Goal: Task Accomplishment & Management: Use online tool/utility

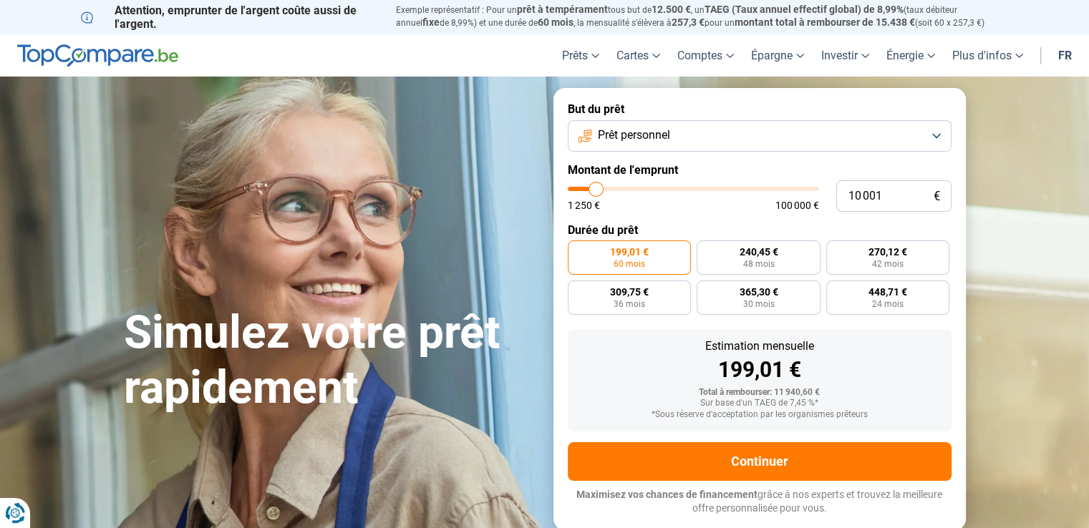
type input "11 000"
type input "11000"
type input "11 250"
type input "11250"
type input "11 500"
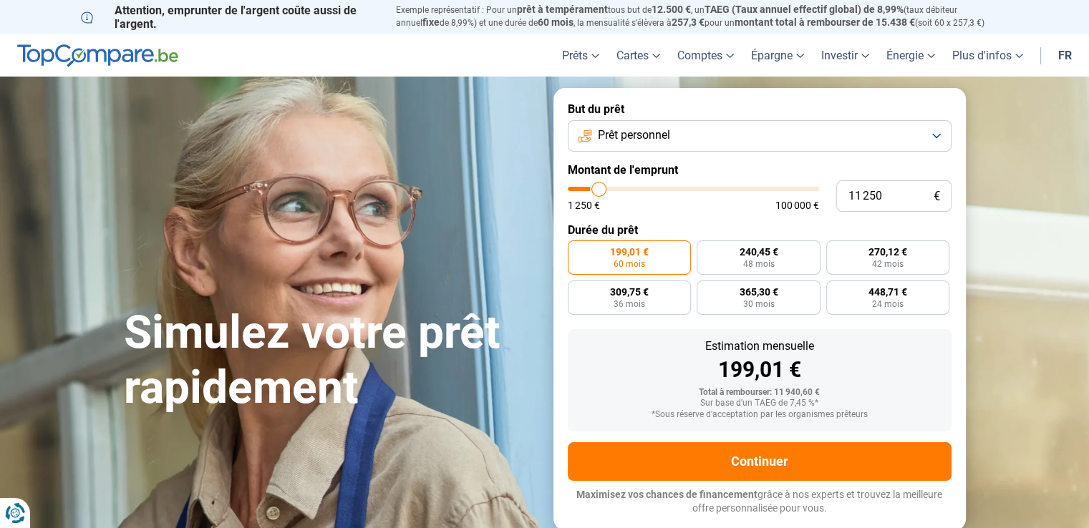
type input "11500"
type input "11 750"
type input "11750"
type input "12 000"
type input "12000"
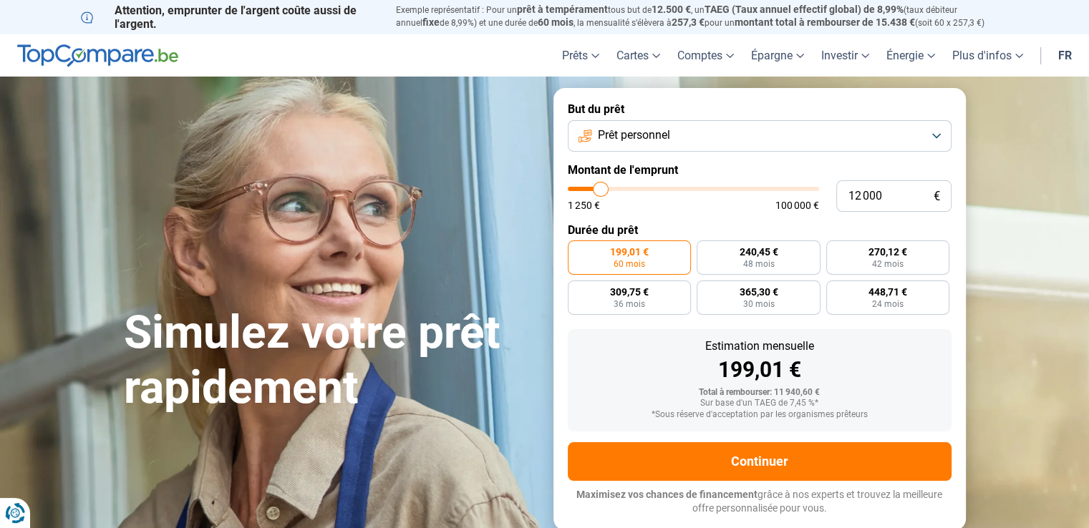
type input "12 500"
type input "12500"
type input "14 500"
type input "14500"
type input "16 750"
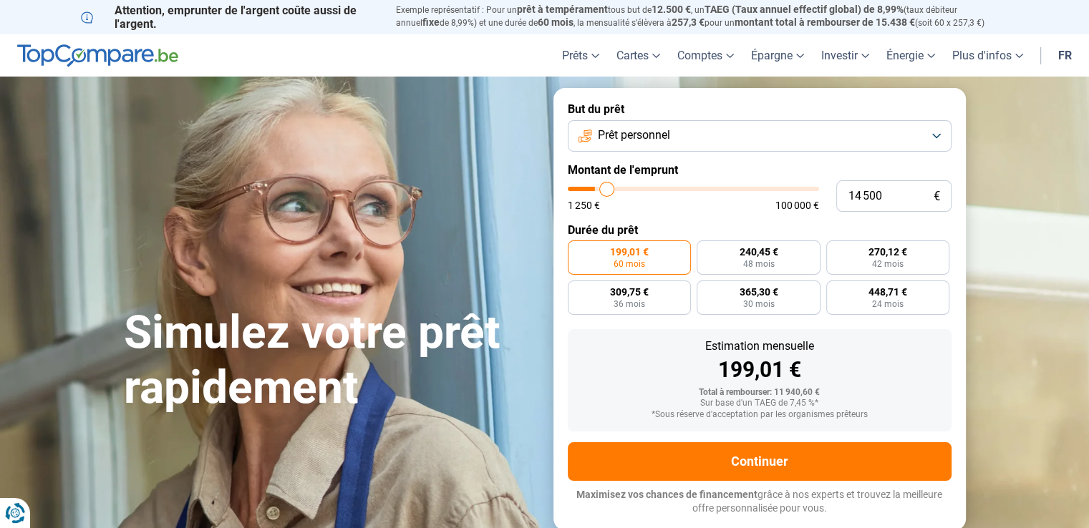
type input "16750"
type input "20 500"
type input "20500"
type input "24 500"
type input "24500"
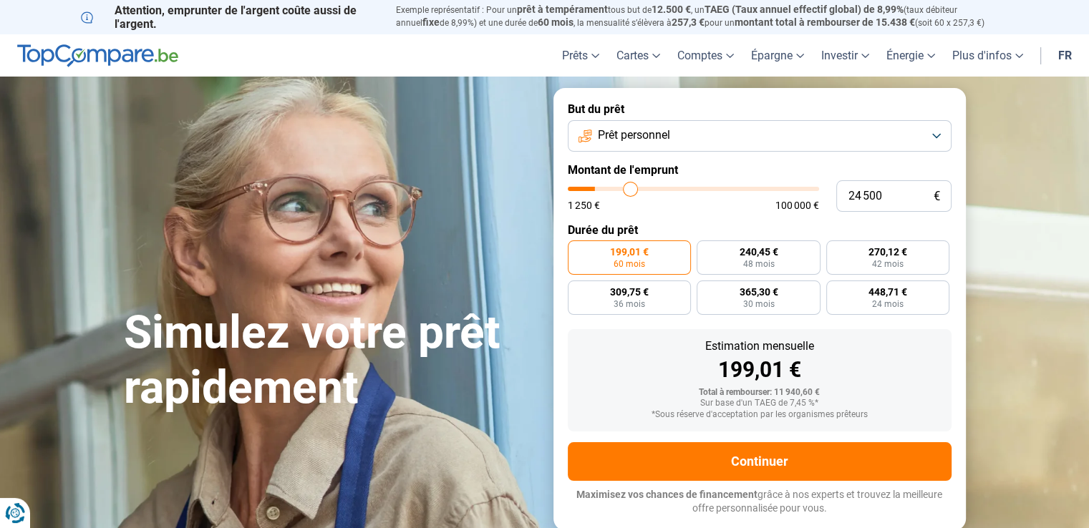
type input "26 750"
type input "26750"
type input "27 750"
type input "27750"
type input "28 000"
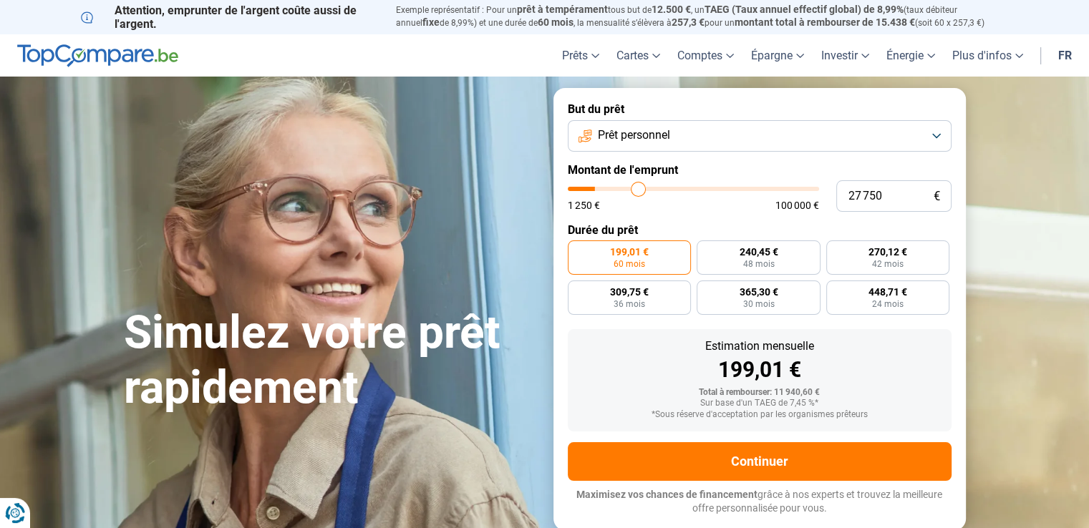
type input "28000"
type input "29 250"
type input "29250"
type input "31 500"
type input "31500"
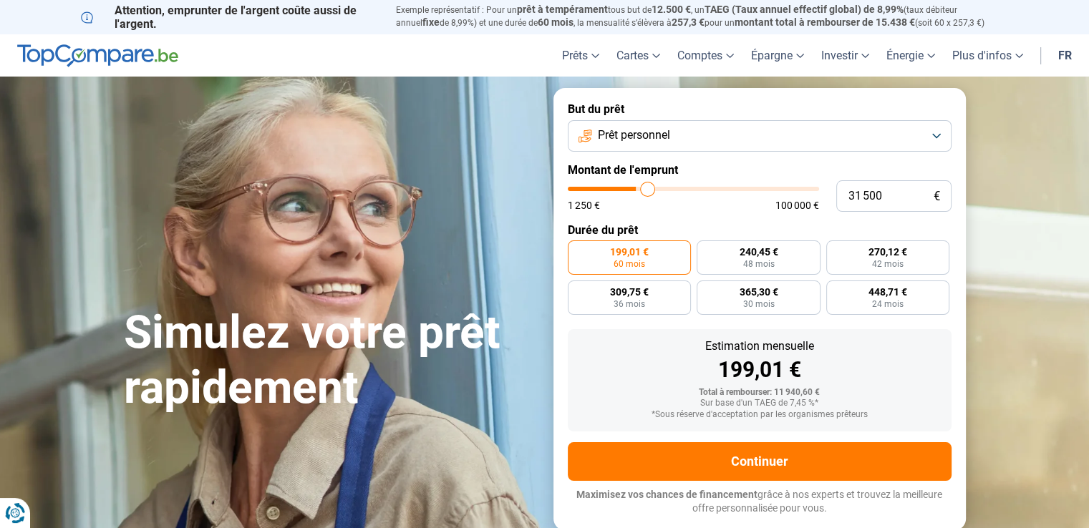
type input "34 000"
type input "34000"
type input "35 000"
type input "35000"
type input "32 000"
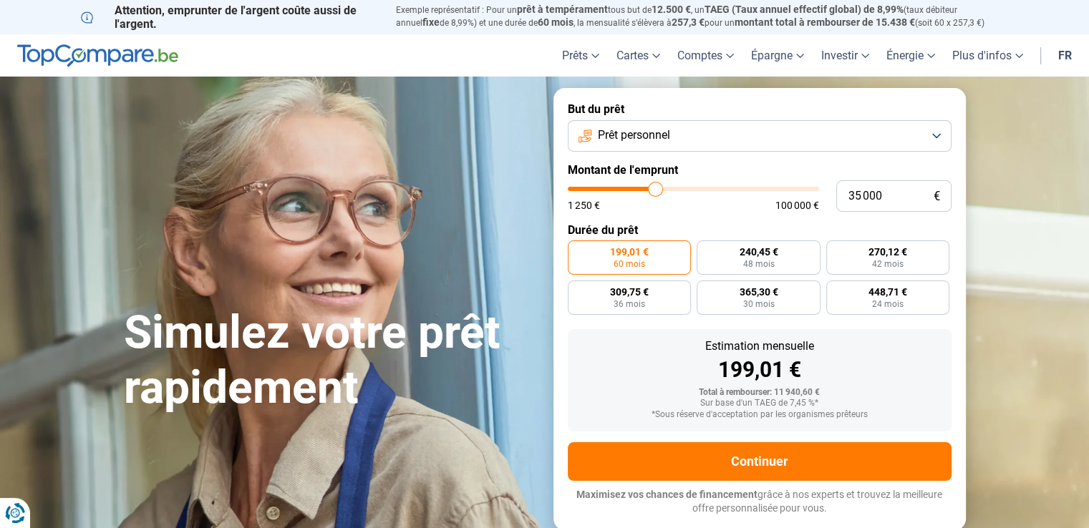
type input "32000"
type input "28 750"
type input "28750"
type input "26 500"
type input "26500"
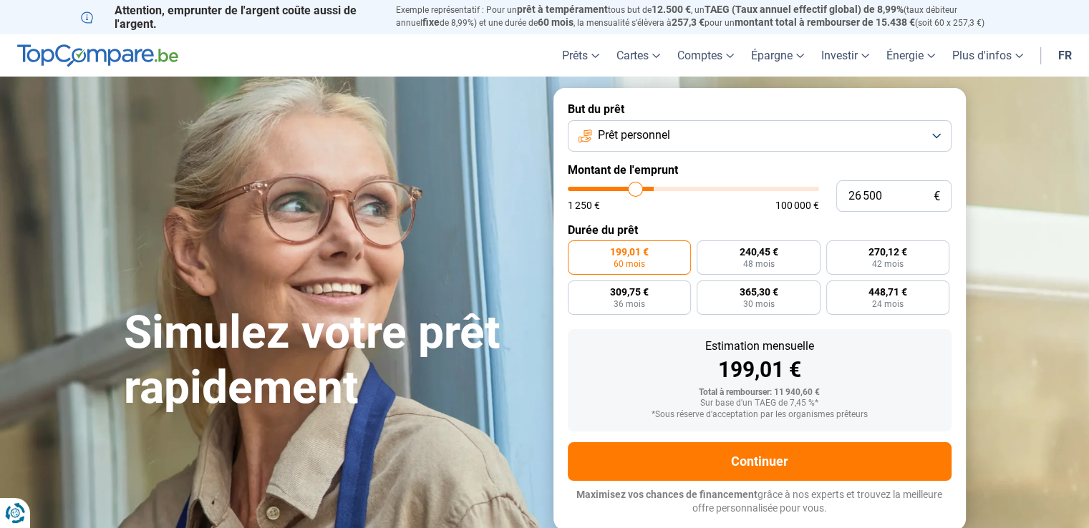
type input "25 750"
type input "25750"
type input "25 500"
type input "25500"
type input "25 250"
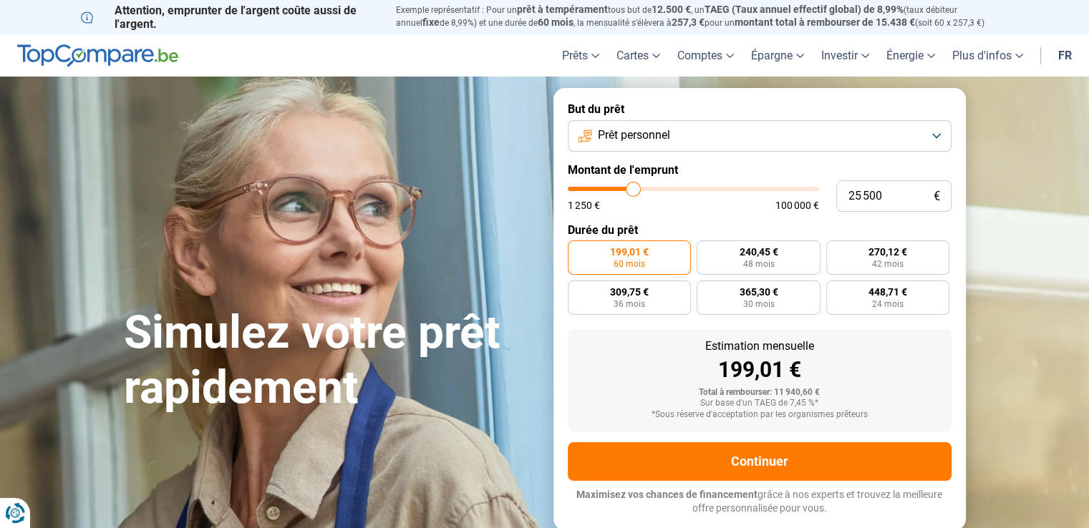
type input "25250"
type input "24 750"
type input "24750"
type input "24 500"
type input "24500"
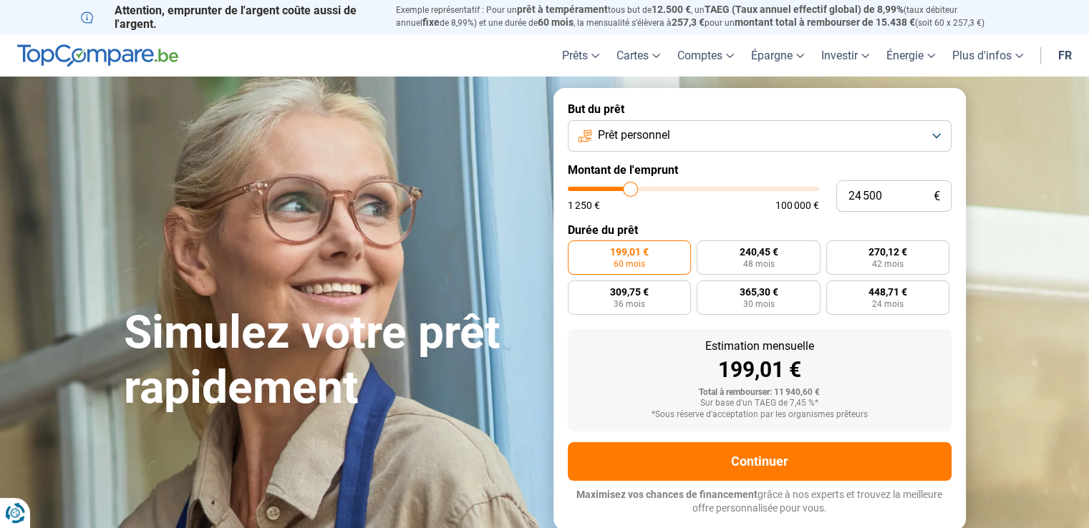
type input "24 250"
type input "24250"
type input "23 750"
type input "23750"
type input "23 500"
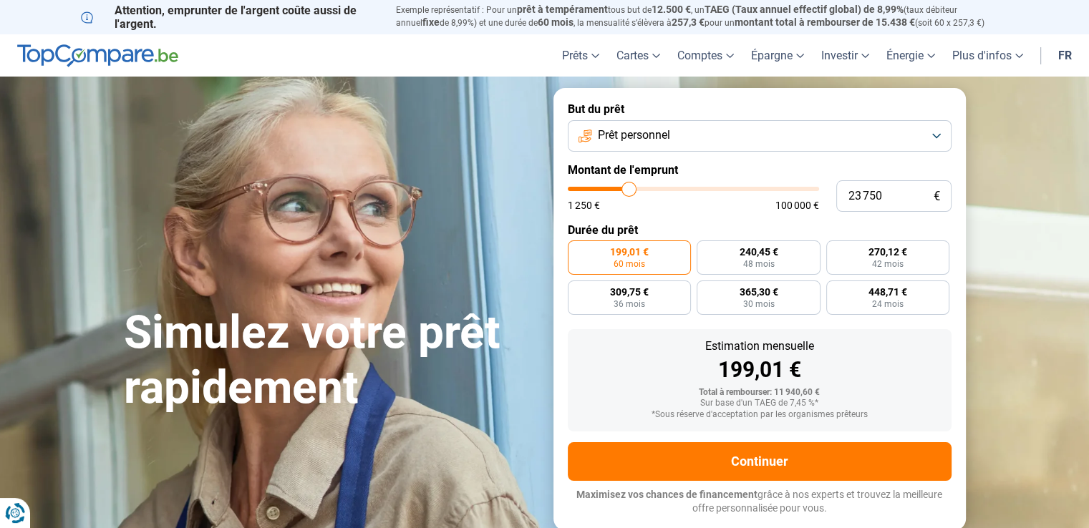
type input "23500"
type input "23 250"
type input "23250"
type input "23 000"
type input "23000"
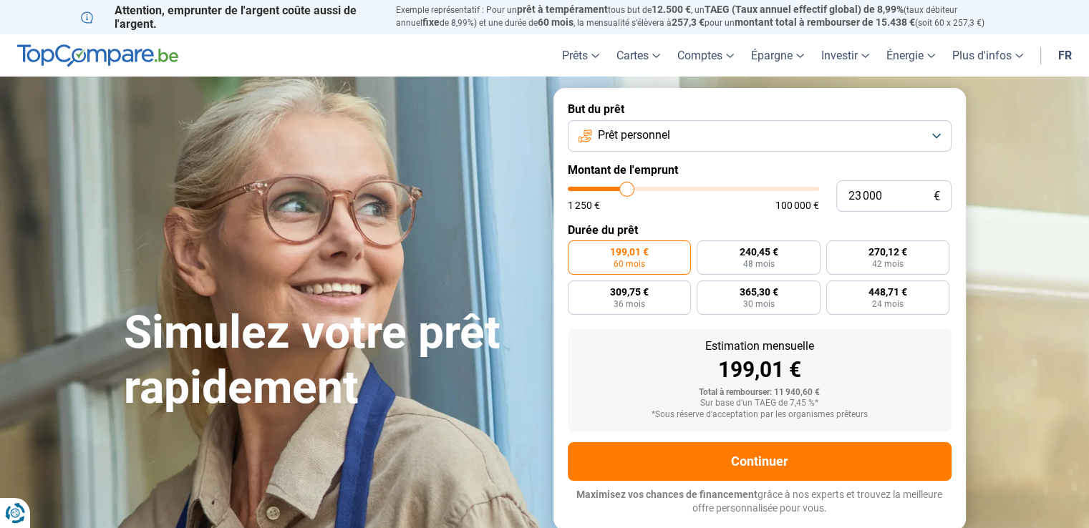
type input "22 750"
type input "22750"
type input "22 500"
drag, startPoint x: 598, startPoint y: 185, endPoint x: 626, endPoint y: 195, distance: 29.9
type input "22500"
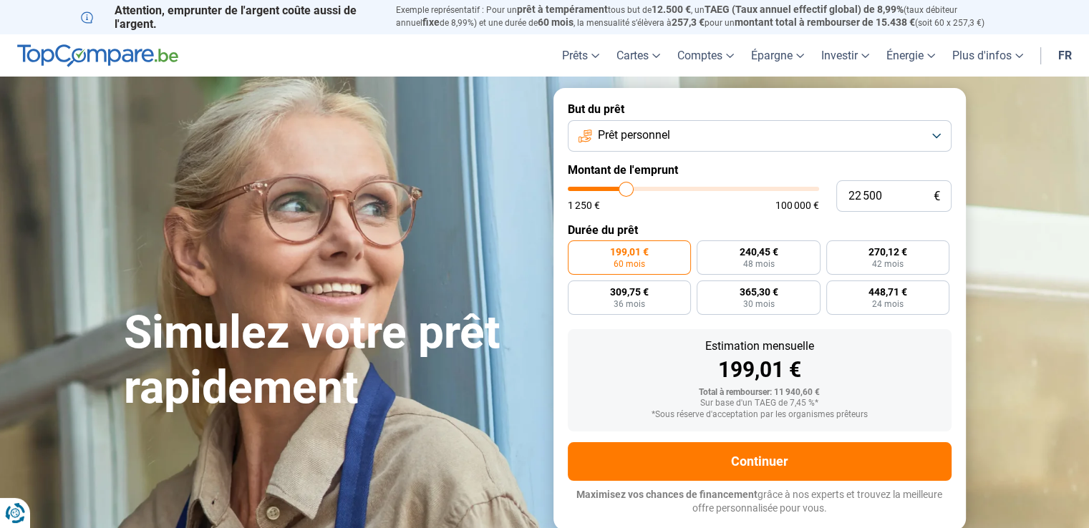
click at [626, 191] on input "range" at bounding box center [693, 189] width 251 height 4
radio input "false"
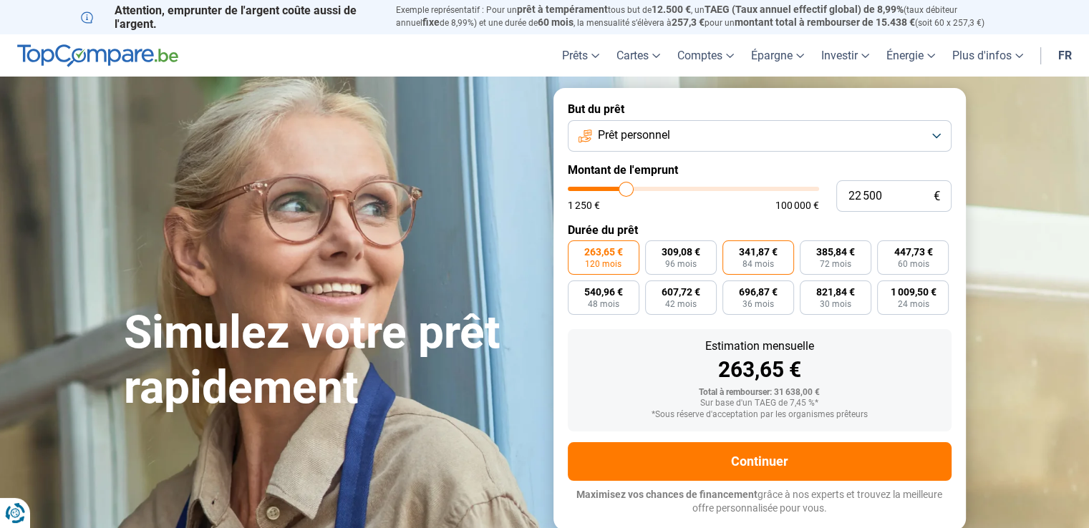
click at [759, 261] on span "84 mois" at bounding box center [757, 264] width 31 height 9
click at [731, 250] on input "341,87 € 84 mois" at bounding box center [726, 244] width 9 height 9
radio input "true"
click at [441, 221] on div "Simulez votre prêt rapidement" at bounding box center [329, 309] width 429 height 213
